Goal: Task Accomplishment & Management: Complete application form

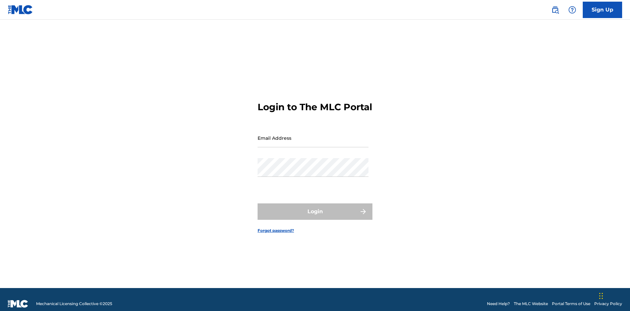
scroll to position [9, 0]
click at [313, 135] on input "Email Address" at bounding box center [313, 138] width 111 height 19
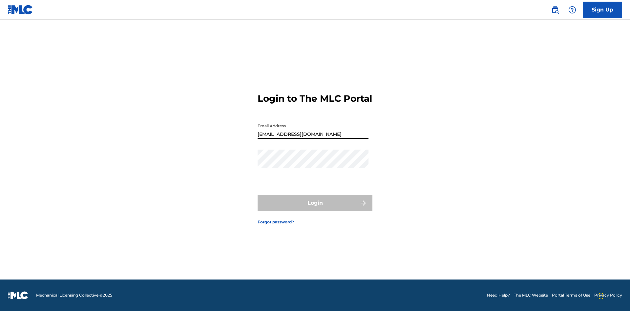
type input "Duke.McTesterson@gmail.com"
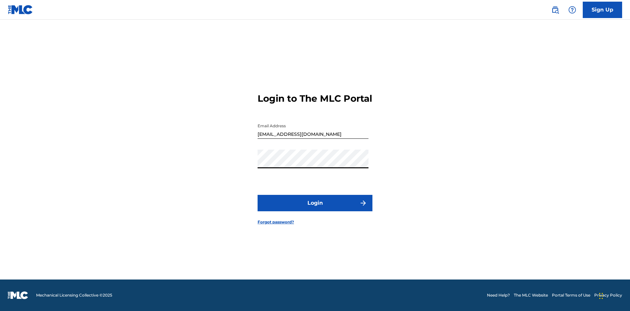
click at [315, 209] on button "Login" at bounding box center [315, 203] width 115 height 16
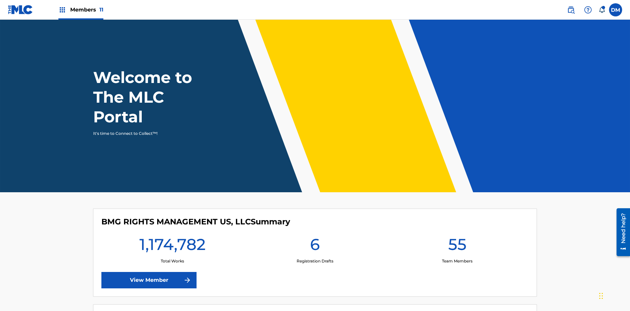
scroll to position [28, 0]
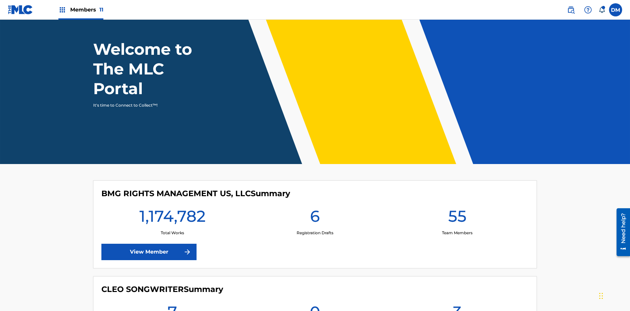
click at [81, 10] on span "Members 11" at bounding box center [86, 10] width 33 height 8
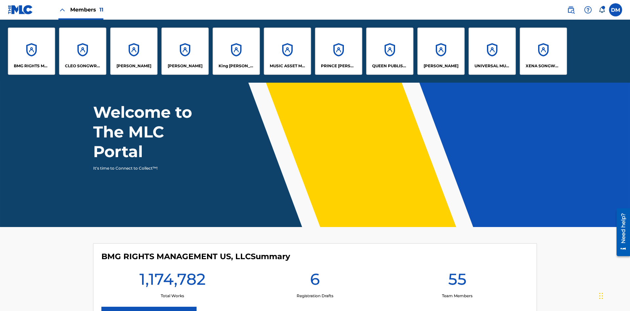
scroll to position [0, 0]
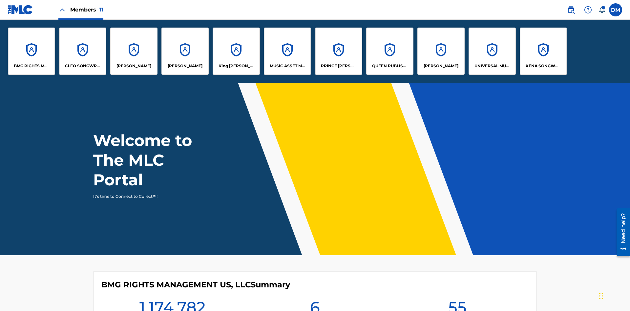
click at [492, 66] on p "UNIVERSAL MUSIC PUB GROUP" at bounding box center [493, 66] width 36 height 6
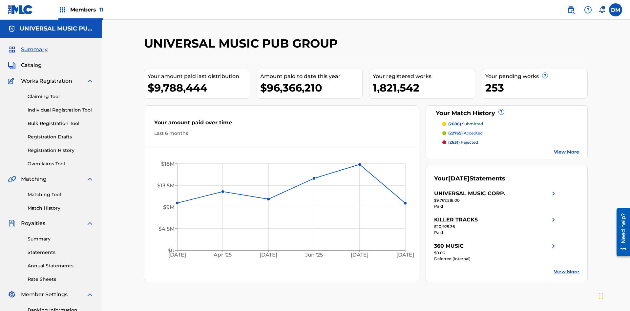
click at [61, 107] on link "Individual Registration Tool" at bounding box center [61, 110] width 66 height 7
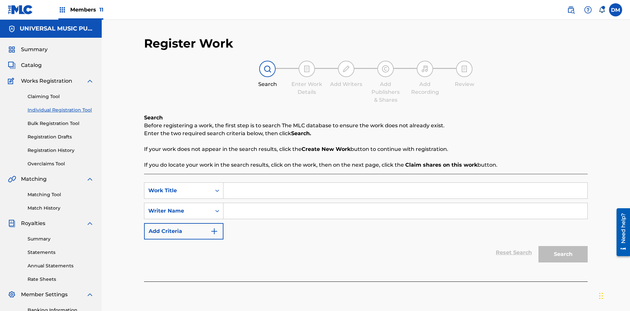
click at [405, 183] on input "Search Form" at bounding box center [406, 191] width 364 height 16
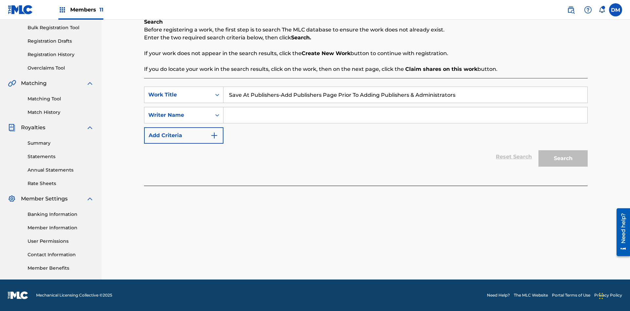
type input "Save At Publishers-Add Publishers Page Prior To Adding Publishers & Administrat…"
click at [405, 115] on input "Search Form" at bounding box center [406, 115] width 364 height 16
type input "QWERTYUIOP"
click at [563, 159] on button "Search" at bounding box center [563, 158] width 49 height 16
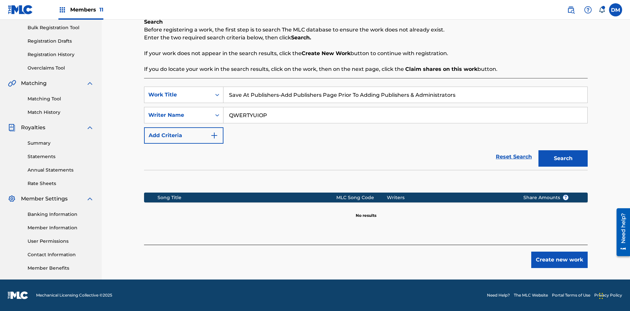
click at [560, 260] on button "Create new work" at bounding box center [559, 260] width 56 height 16
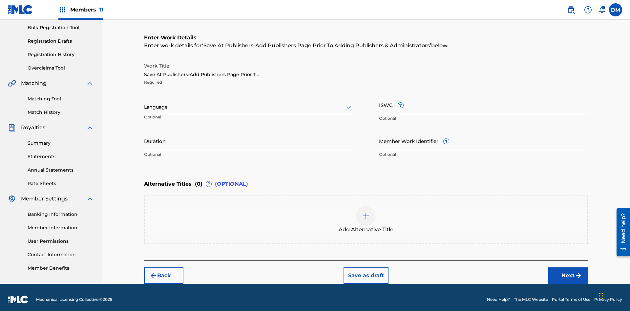
click at [248, 137] on input "Duration" at bounding box center [248, 141] width 209 height 19
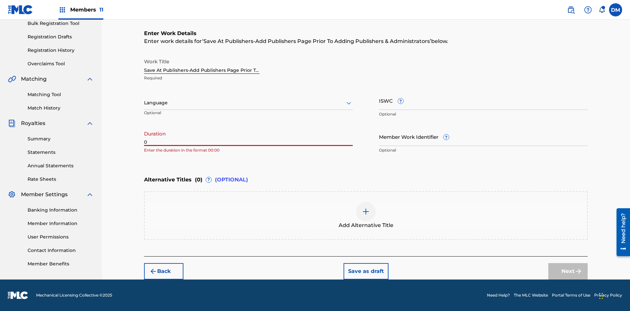
click at [248, 137] on input "0" at bounding box center [248, 136] width 209 height 19
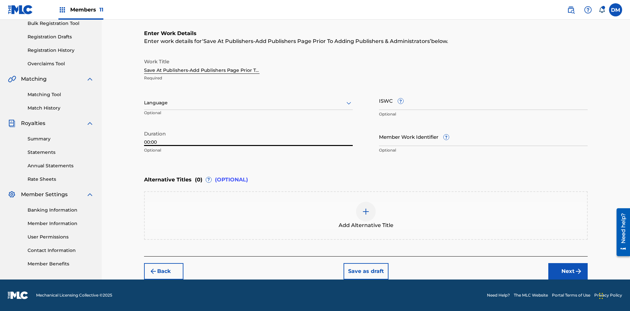
type input "00:00"
click at [349, 103] on icon at bounding box center [349, 103] width 8 height 8
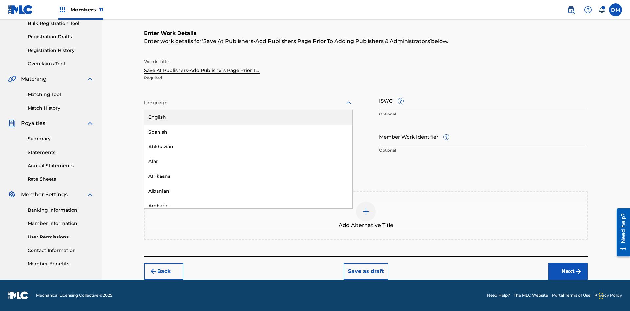
click at [248, 161] on div "Afar" at bounding box center [248, 161] width 208 height 15
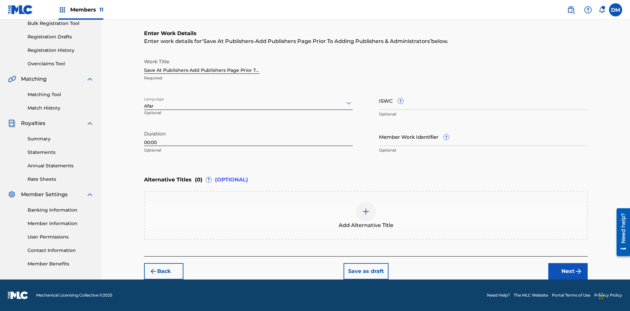
click at [483, 137] on input "Member Work Identifier ?" at bounding box center [483, 136] width 209 height 19
type input "2025.08.28.04"
click at [483, 100] on input "ISWC ?" at bounding box center [483, 100] width 209 height 19
type input "T-123.456.789-4"
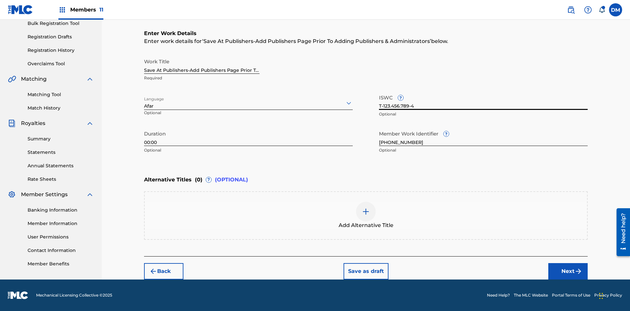
click at [366, 215] on img at bounding box center [366, 212] width 8 height 8
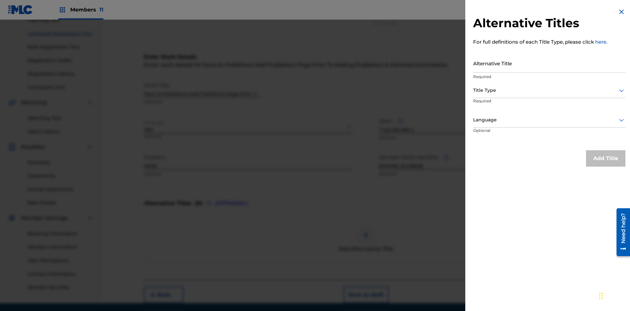
click at [549, 63] on input "Alternative Title" at bounding box center [549, 63] width 152 height 19
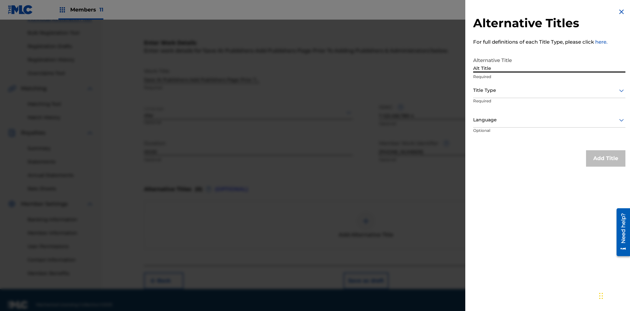
type input "Alt Title"
click at [549, 90] on div at bounding box center [549, 90] width 152 height 8
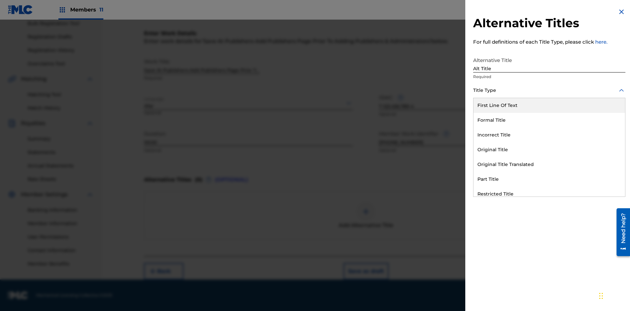
click at [549, 150] on div "Original Title" at bounding box center [550, 149] width 152 height 15
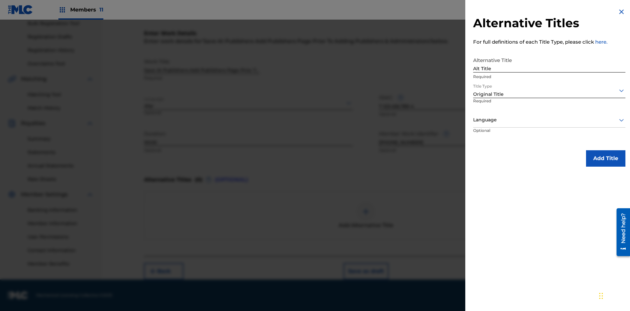
click at [549, 120] on div at bounding box center [549, 120] width 152 height 8
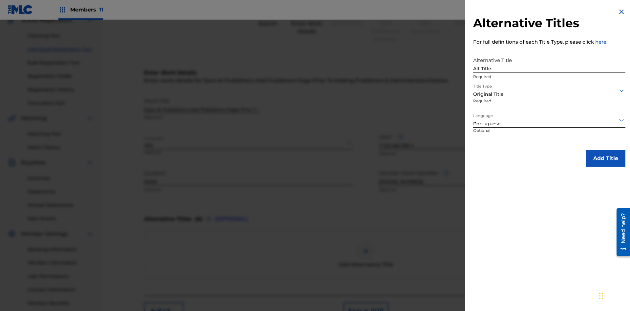
click at [606, 158] on button "Add Title" at bounding box center [605, 158] width 39 height 16
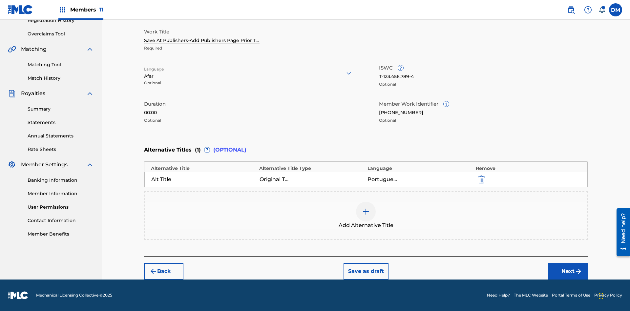
click at [568, 271] on button "Next" at bounding box center [567, 271] width 39 height 16
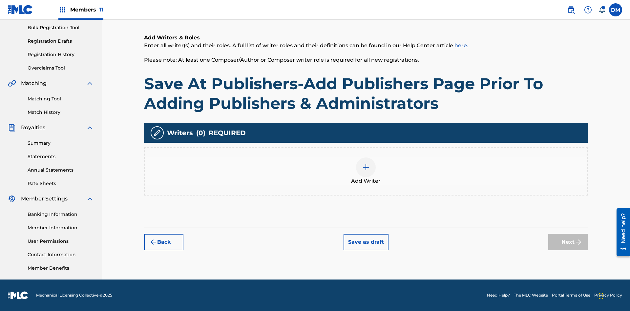
click at [366, 171] on img at bounding box center [366, 167] width 8 height 8
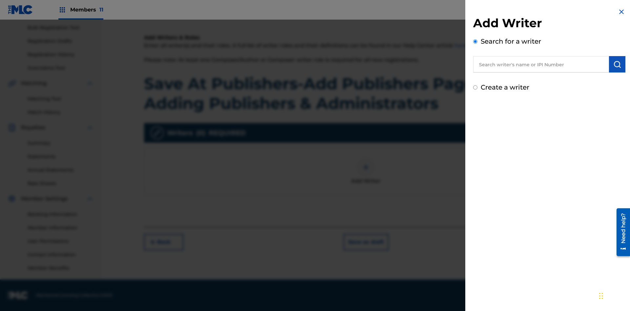
click at [541, 64] on input "text" at bounding box center [541, 64] width 136 height 16
type input "MARK STEVEN BERKOWITZ"
click at [617, 64] on img "submit" at bounding box center [617, 64] width 8 height 8
